Goal: Navigation & Orientation: Find specific page/section

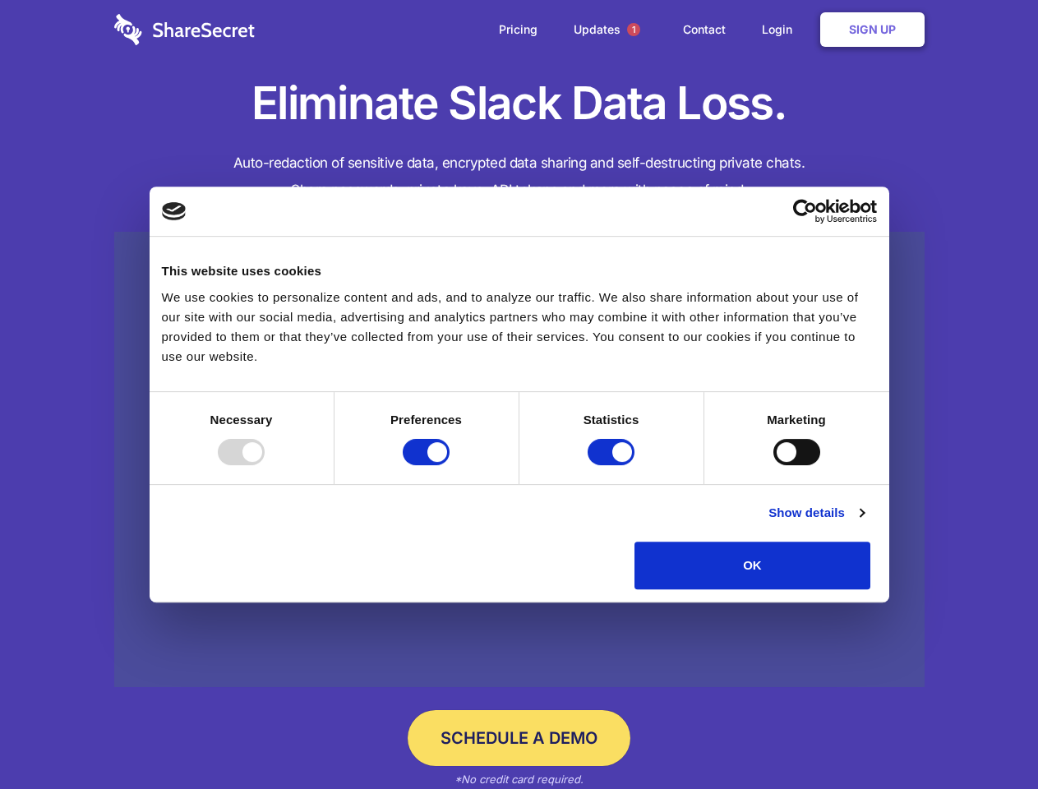
click at [265, 465] on div at bounding box center [241, 452] width 47 height 26
click at [449, 465] on input "Preferences" at bounding box center [426, 452] width 47 height 26
checkbox input "false"
click at [613, 465] on input "Statistics" at bounding box center [610, 452] width 47 height 26
checkbox input "false"
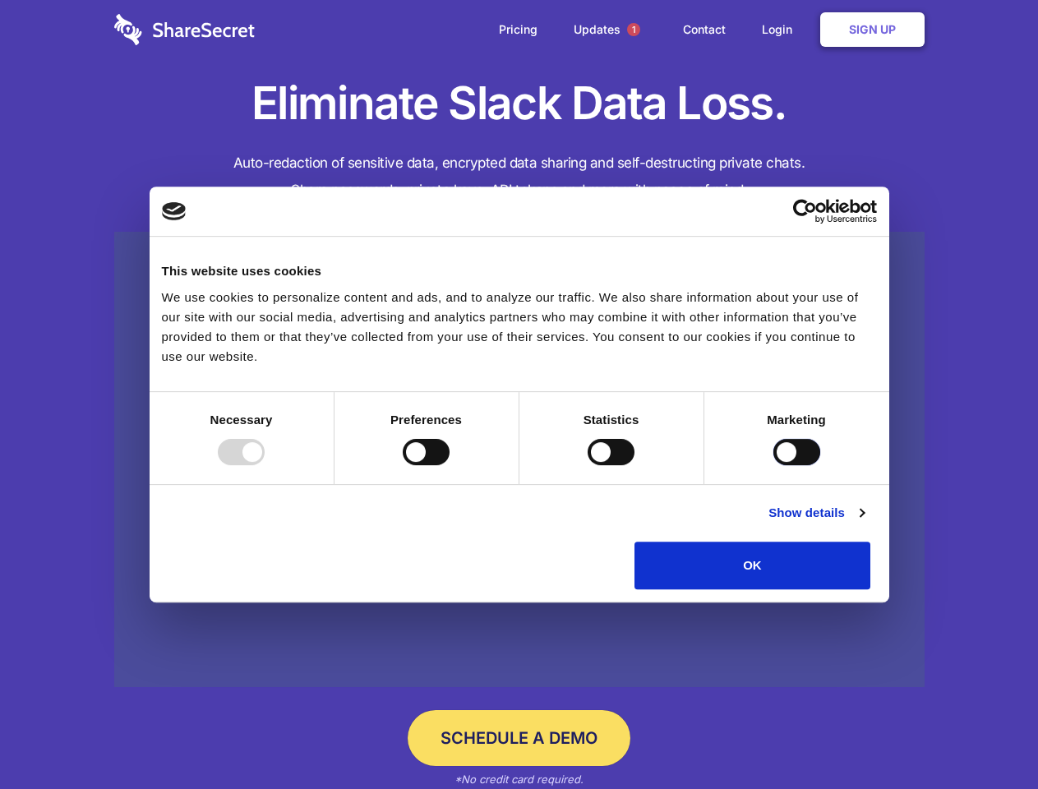
click at [773, 465] on input "Marketing" at bounding box center [796, 452] width 47 height 26
checkbox input "true"
click at [863, 523] on link "Show details" at bounding box center [815, 513] width 95 height 20
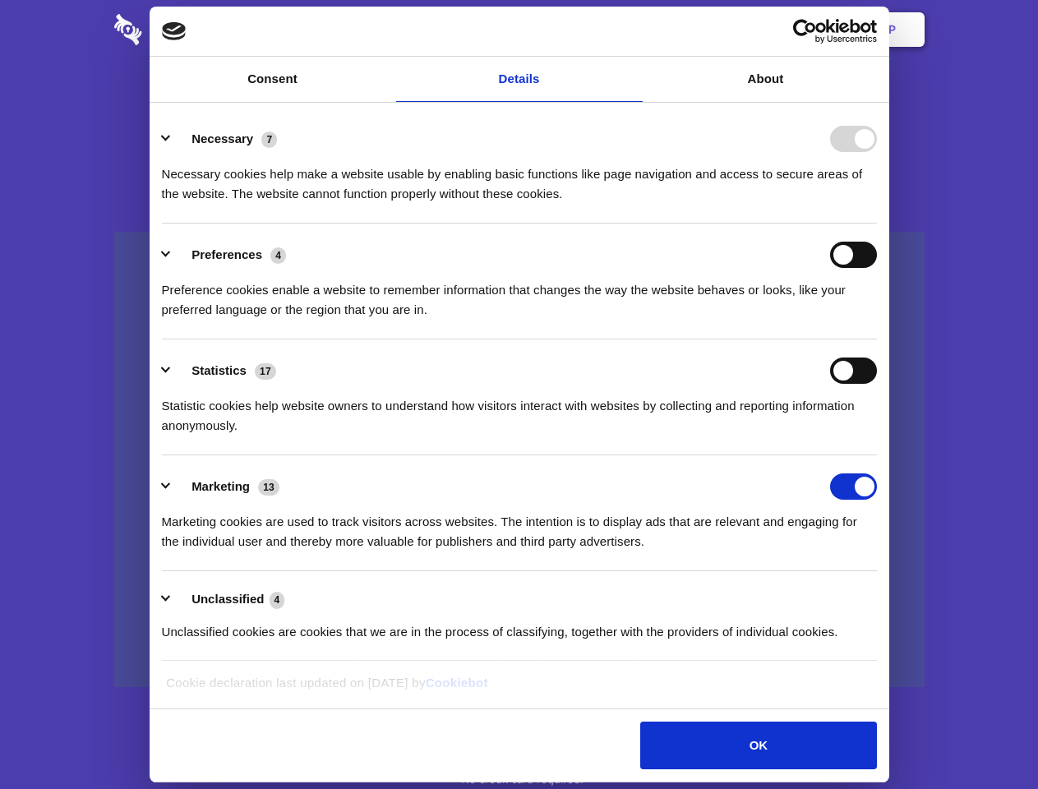
click at [884, 595] on ul "Necessary 7 Necessary cookies help make a website usable by enabling basic func…" at bounding box center [519, 385] width 730 height 554
click at [633, 30] on span "1" at bounding box center [633, 29] width 13 height 13
